Goal: Book appointment/travel/reservation

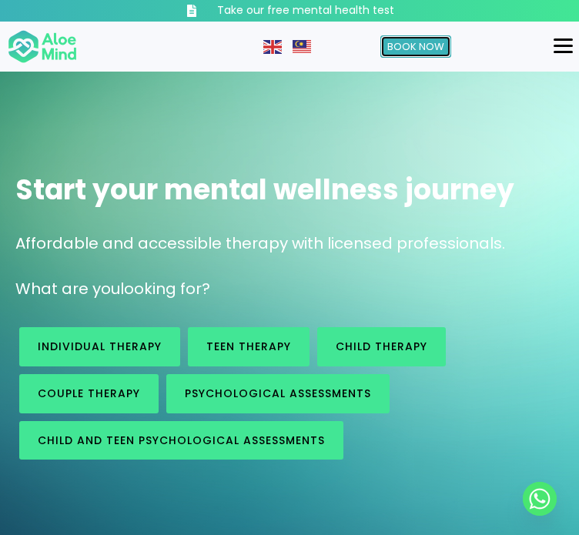
click at [394, 42] on link "Book Now" at bounding box center [416, 46] width 71 height 23
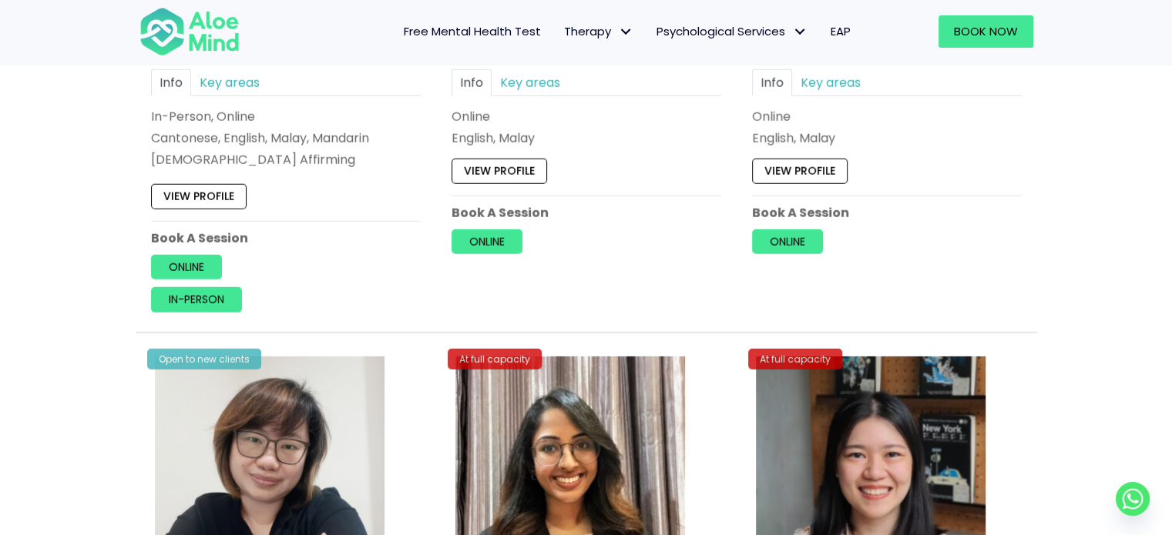
scroll to position [4776, 0]
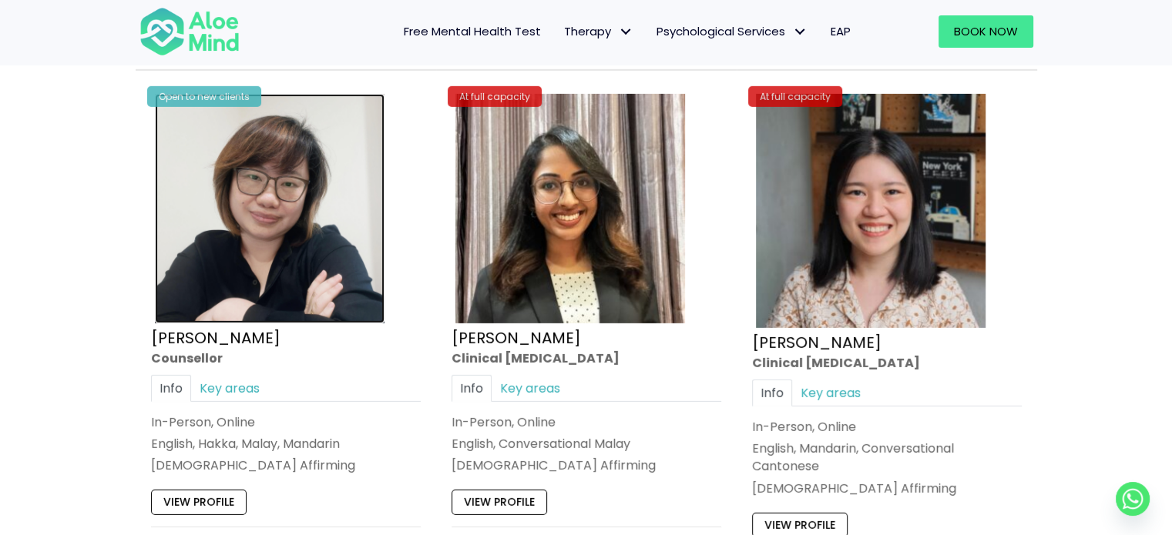
click at [298, 256] on img at bounding box center [270, 209] width 230 height 230
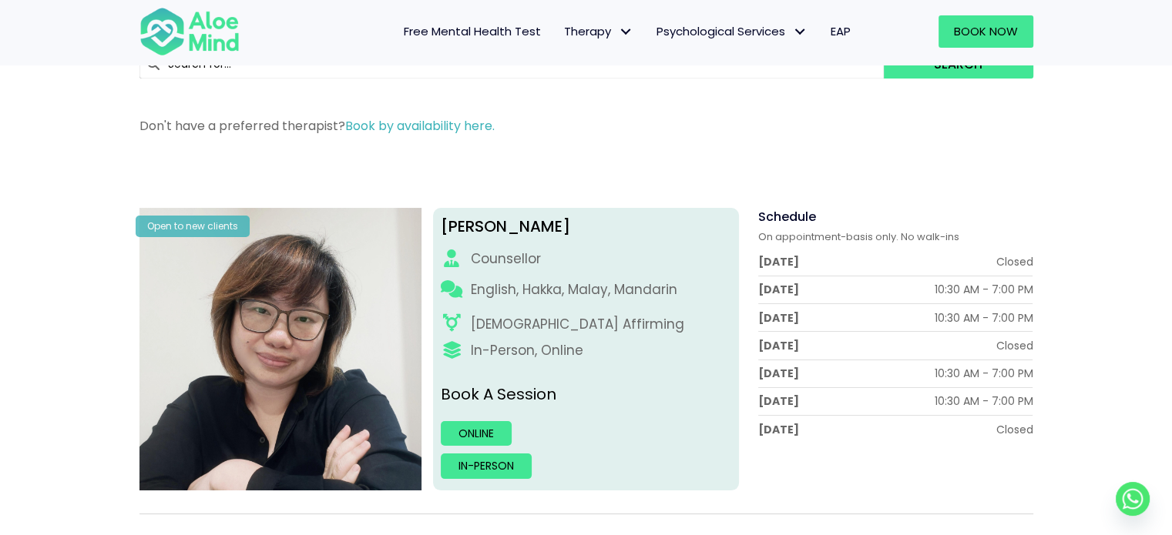
scroll to position [77, 0]
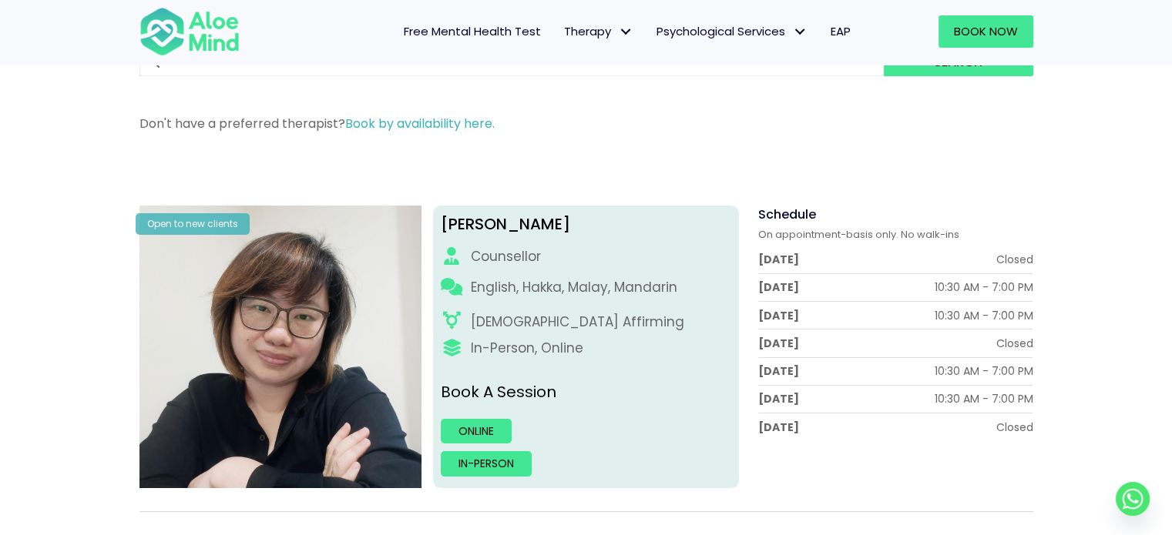
click at [487, 445] on div "Online In-person" at bounding box center [586, 448] width 290 height 58
click at [491, 435] on link "Online" at bounding box center [476, 431] width 71 height 25
